Goal: Communication & Community: Ask a question

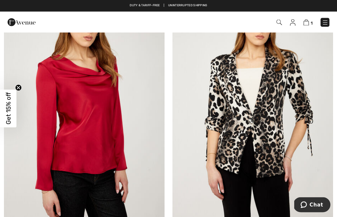
scroll to position [3722, 0]
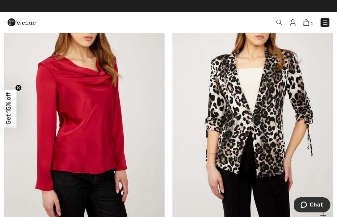
click at [275, 161] on img at bounding box center [252, 105] width 160 height 241
click at [274, 108] on img at bounding box center [252, 105] width 160 height 241
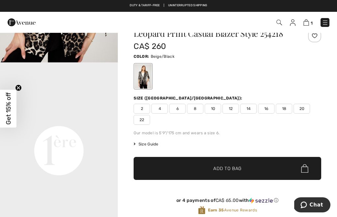
scroll to position [320, 0]
click at [250, 108] on span "14" at bounding box center [248, 109] width 16 height 10
click at [235, 166] on span "Add to Bag" at bounding box center [227, 168] width 28 height 7
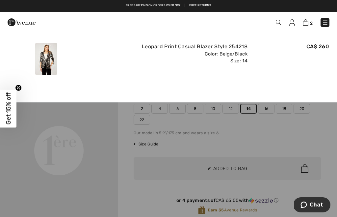
scroll to position [44, 0]
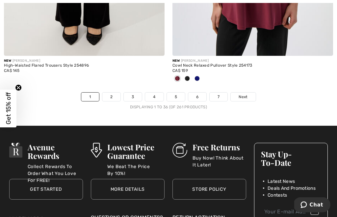
scroll to position [4980, 0]
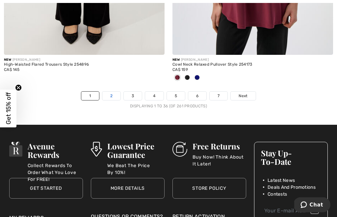
click at [114, 92] on link "2" at bounding box center [111, 96] width 18 height 9
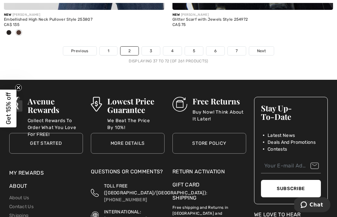
scroll to position [5058, 0]
click at [153, 48] on link "3" at bounding box center [151, 51] width 18 height 9
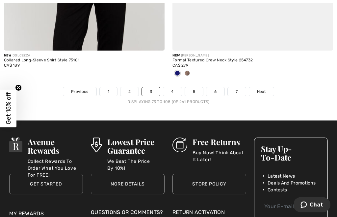
scroll to position [5017, 0]
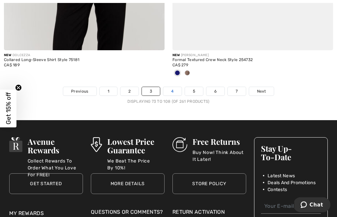
click at [174, 87] on link "4" at bounding box center [172, 91] width 18 height 9
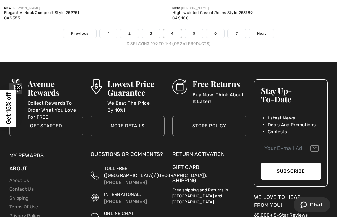
scroll to position [5057, 0]
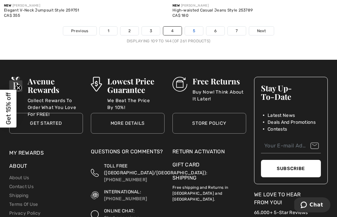
click at [196, 27] on link "5" at bounding box center [194, 31] width 18 height 9
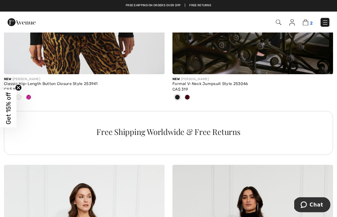
scroll to position [1623, 0]
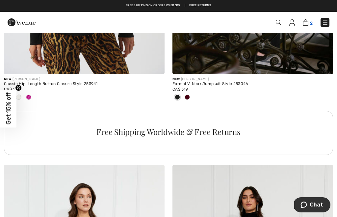
click at [307, 20] on img at bounding box center [305, 22] width 6 height 6
click at [305, 25] on img at bounding box center [305, 22] width 6 height 6
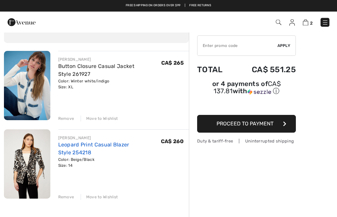
scroll to position [35, 0]
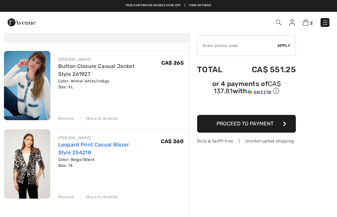
click at [70, 147] on link "Leopard Print Casual Blazer Style 254218" at bounding box center [93, 149] width 71 height 14
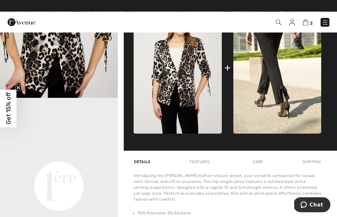
scroll to position [288, 0]
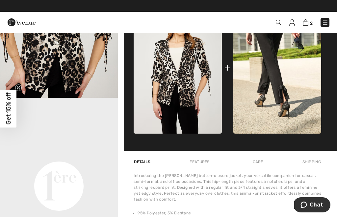
click at [263, 164] on div "Care" at bounding box center [258, 162] width 22 height 12
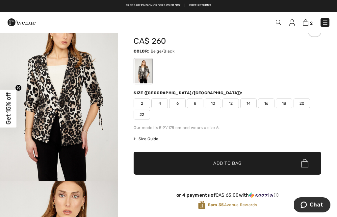
scroll to position [28, 0]
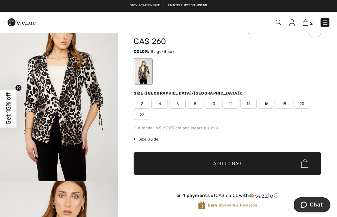
click at [270, 103] on span "16" at bounding box center [266, 104] width 16 height 10
click at [259, 168] on span "✔ Added to Bag Add to Bag" at bounding box center [226, 163] width 187 height 23
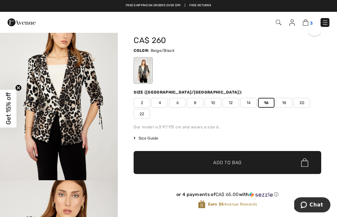
click at [308, 23] on img at bounding box center [305, 22] width 6 height 6
click at [306, 22] on img at bounding box center [305, 22] width 6 height 6
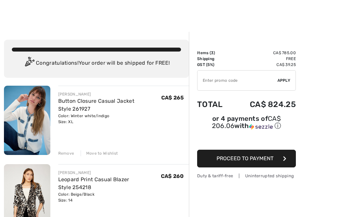
scroll to position [0, 0]
click at [27, 124] on img at bounding box center [27, 120] width 46 height 69
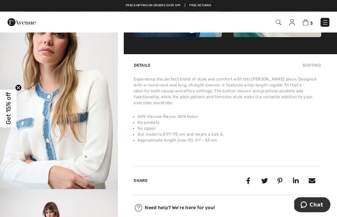
scroll to position [373, 0]
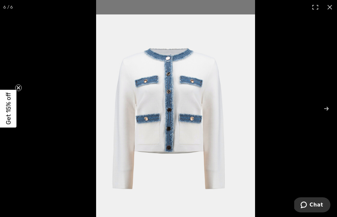
scroll to position [394, 0]
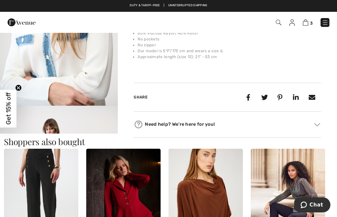
scroll to position [455, 0]
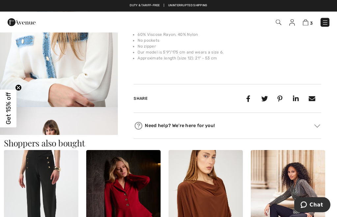
click at [138, 127] on icon at bounding box center [138, 127] width 1 height 1
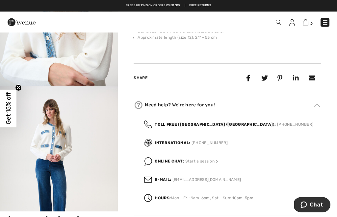
scroll to position [476, 0]
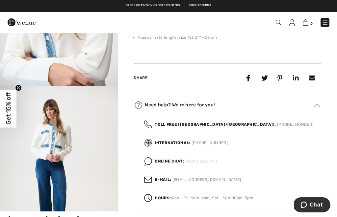
click at [214, 159] on img at bounding box center [216, 161] width 5 height 5
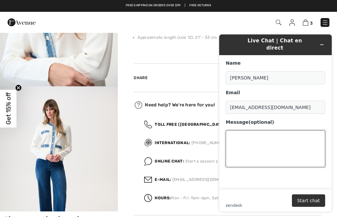
click at [256, 130] on textarea "Message (optional)" at bounding box center [274, 148] width 99 height 37
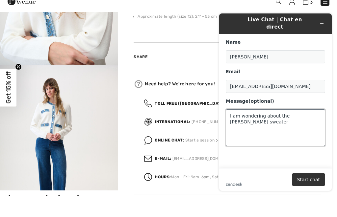
scroll to position [497, 0]
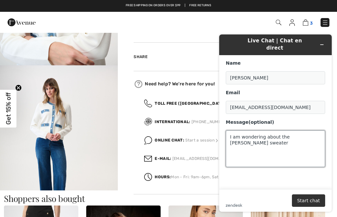
type textarea "I am wondering about the Joseph Ribkoff sweater"
click at [307, 23] on img at bounding box center [305, 22] width 6 height 6
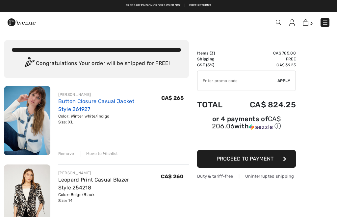
click at [106, 101] on link "Button Closure Casual Jacket Style 261927" at bounding box center [96, 105] width 76 height 14
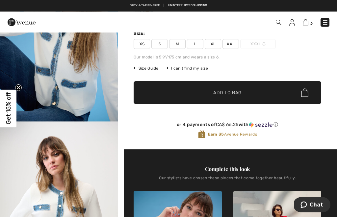
scroll to position [87, 0]
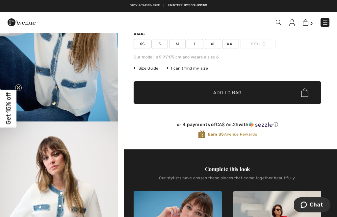
click at [312, 204] on span "Chat" at bounding box center [315, 205] width 13 height 6
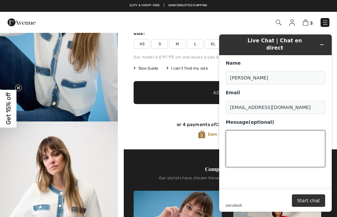
click at [249, 130] on textarea "Message (optional)" at bounding box center [274, 148] width 99 height 37
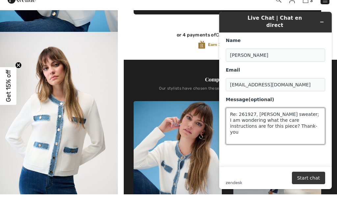
type textarea "Re: 261927, Joseph Ribkoff sweater; I am wondering what the care instructions a…"
click at [317, 178] on button "Start chat" at bounding box center [308, 178] width 33 height 12
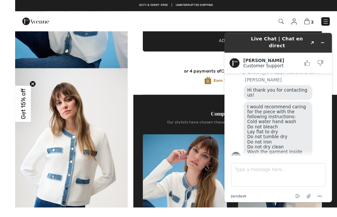
scroll to position [170, 0]
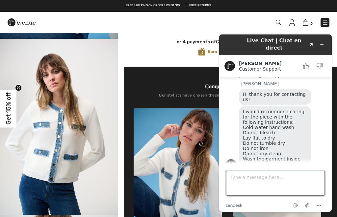
click at [270, 176] on textarea "Type a message here..." at bounding box center [275, 183] width 99 height 25
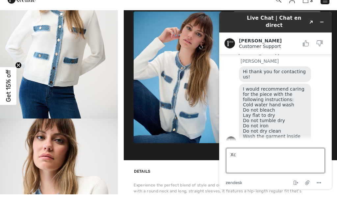
type textarea "X"
type textarea "Excellent, thank-you for your help. Have a great day!"
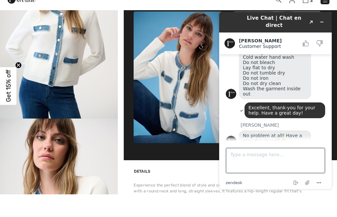
scroll to position [95, 0]
click at [323, 20] on icon "Minimize widget" at bounding box center [321, 22] width 5 height 5
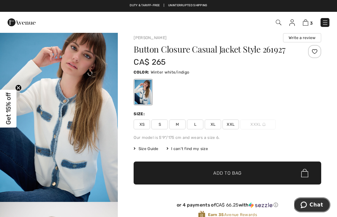
scroll to position [0, 0]
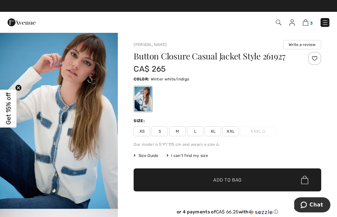
click at [305, 26] on img at bounding box center [305, 22] width 6 height 6
click at [307, 22] on img at bounding box center [305, 22] width 6 height 6
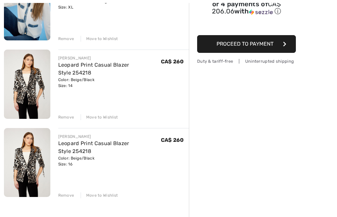
scroll to position [123, 0]
